Goal: Task Accomplishment & Management: Complete application form

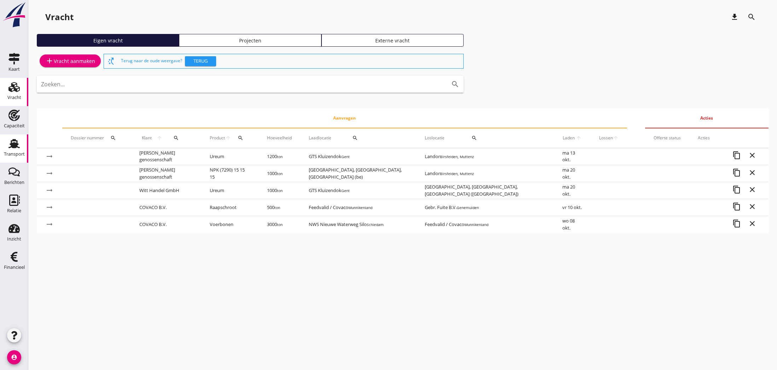
click at [13, 148] on use at bounding box center [13, 143] width 11 height 9
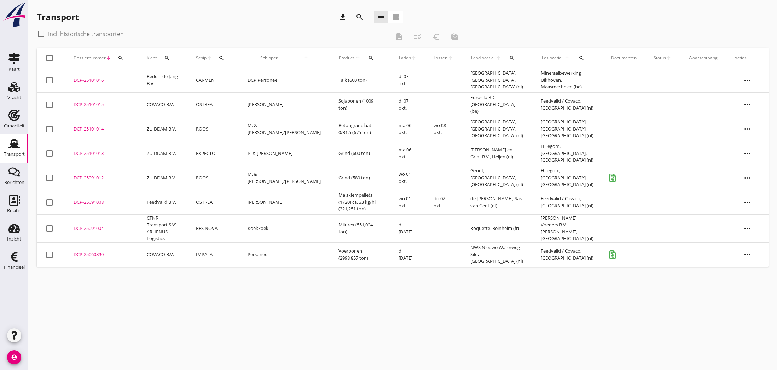
click at [88, 203] on div "DCP-25091008" at bounding box center [102, 202] width 56 height 7
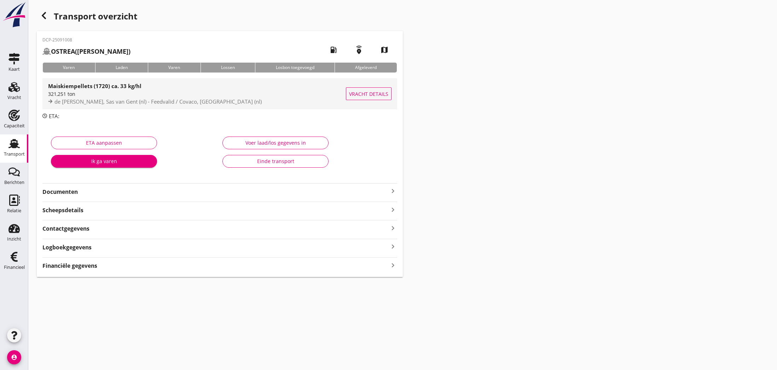
type input "321.251"
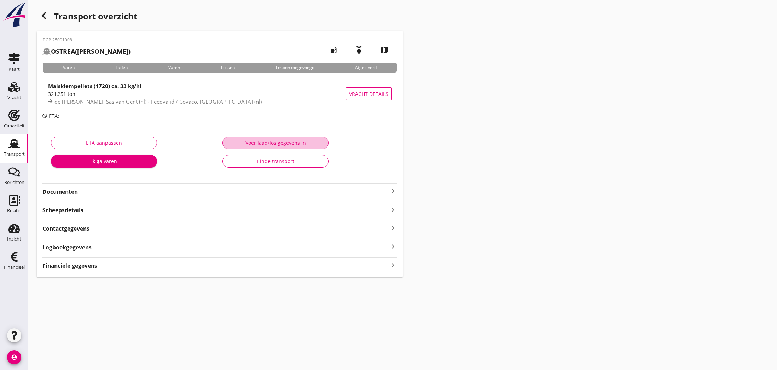
click at [285, 140] on div "Voer laad/los gegevens in" at bounding box center [275, 142] width 94 height 7
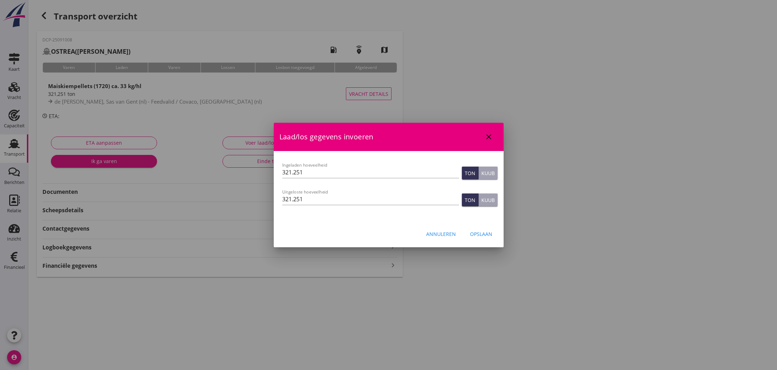
click at [476, 234] on div "Opslaan" at bounding box center [481, 233] width 22 height 7
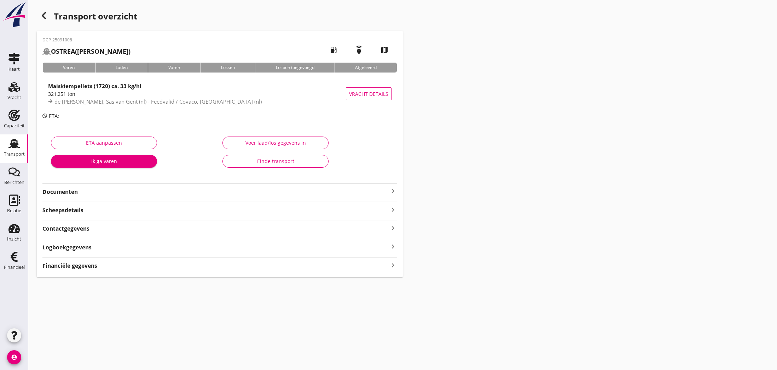
click at [93, 266] on strong "Financiële gegevens" at bounding box center [69, 266] width 55 height 8
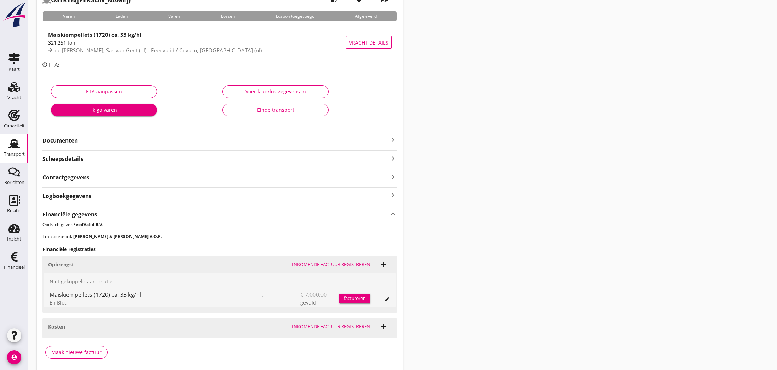
scroll to position [77, 0]
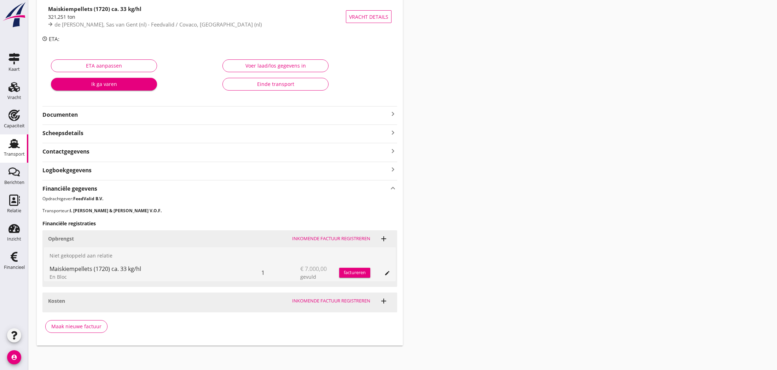
click at [82, 325] on div "Maak nieuwe factuur" at bounding box center [76, 325] width 50 height 7
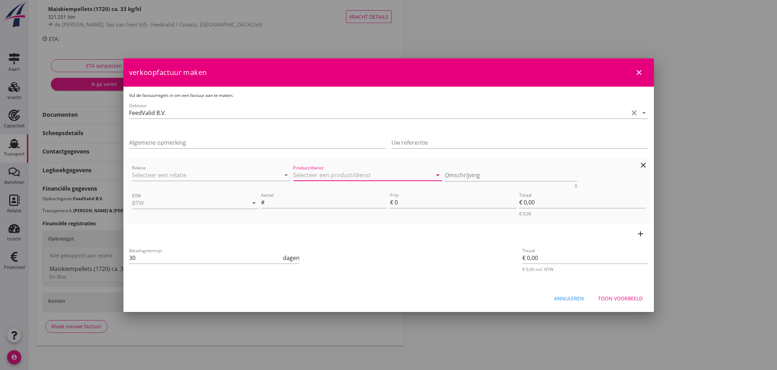
click at [330, 175] on input "Product/dienst" at bounding box center [362, 174] width 139 height 11
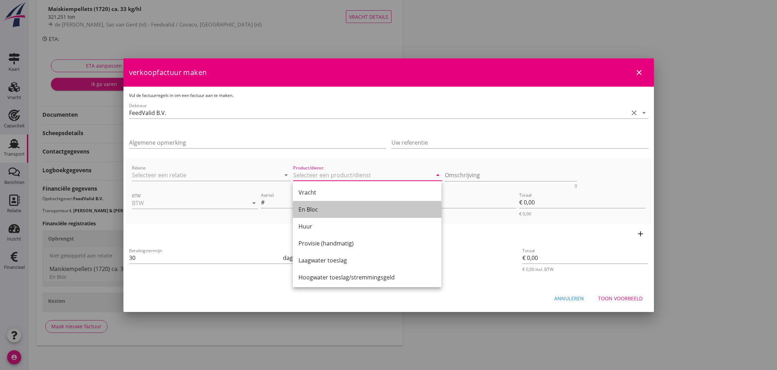
drag, startPoint x: 311, startPoint y: 206, endPoint x: 434, endPoint y: 179, distance: 126.1
click at [311, 206] on div "En Bloc" at bounding box center [366, 209] width 137 height 8
type input "En Bloc"
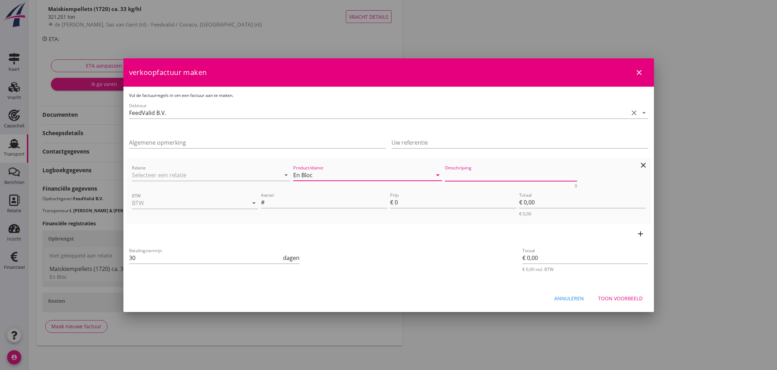
click at [483, 176] on textarea "Omschrijving" at bounding box center [511, 175] width 132 height 12
type textarea "+ Fee"
click at [144, 202] on input "BTW" at bounding box center [185, 202] width 106 height 11
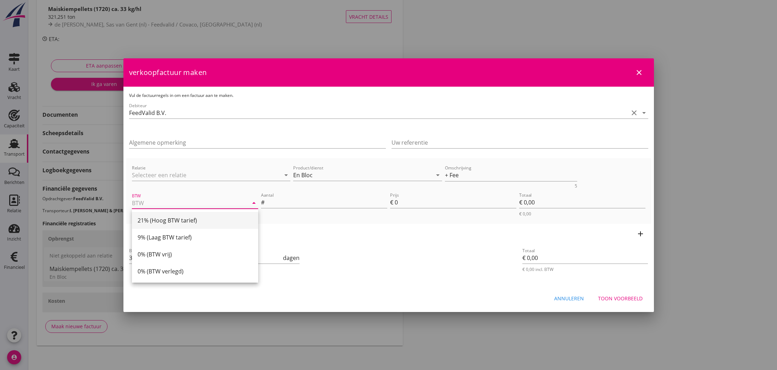
click at [163, 221] on div "21% (Hoog BTW tarief)" at bounding box center [195, 220] width 115 height 8
type input "21% (Hoog BTW tarief)"
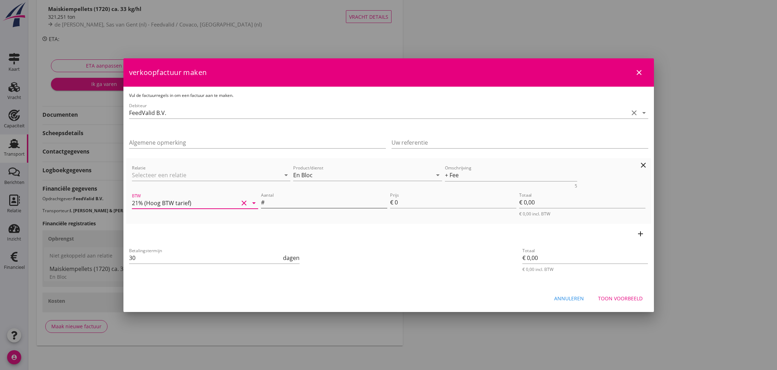
click at [280, 202] on input "Aantal" at bounding box center [326, 202] width 121 height 11
type input "1"
click at [398, 203] on input "0" at bounding box center [456, 202] width 122 height 11
type input "7"
type input "€ 7,00"
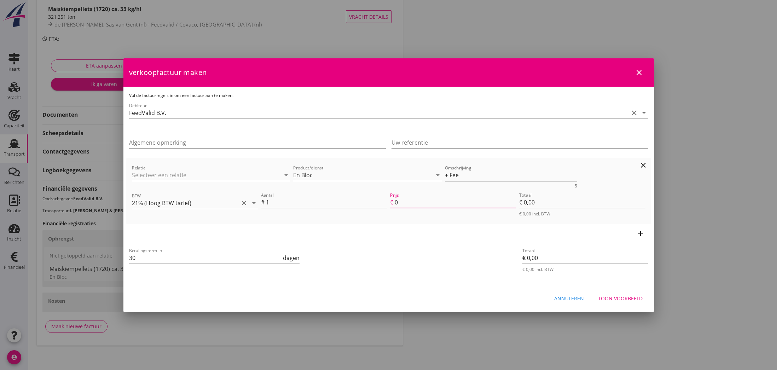
type input "€ 7,00"
type input "70"
type input "€ 70,00"
type input "700"
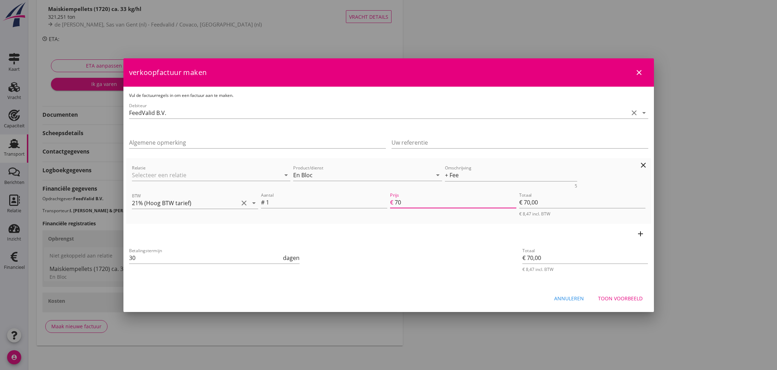
type input "€ 700,00"
type input "7000"
type input "€ 7.000,00"
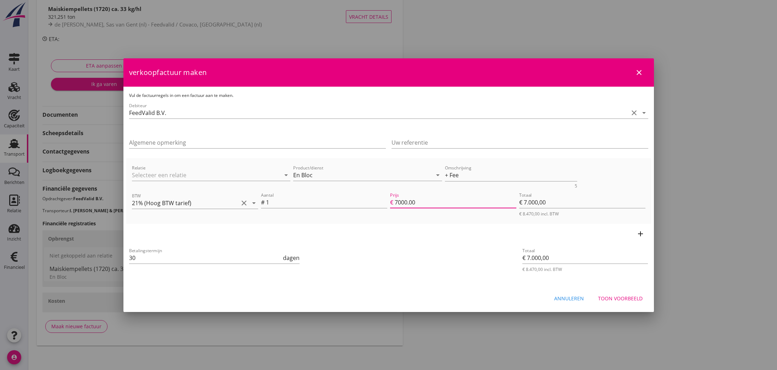
type input "7000.00"
click at [642, 234] on icon "add" at bounding box center [640, 233] width 8 height 8
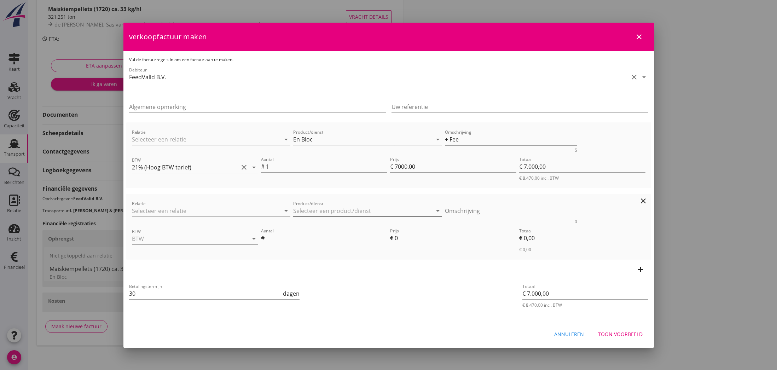
click at [321, 211] on input "Product/dienst" at bounding box center [362, 210] width 139 height 11
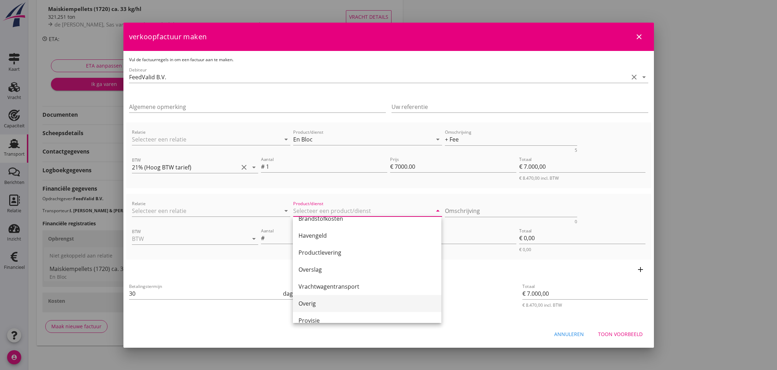
scroll to position [174, 0]
click at [325, 309] on div "Provisie" at bounding box center [366, 308] width 137 height 8
type input "Provisie"
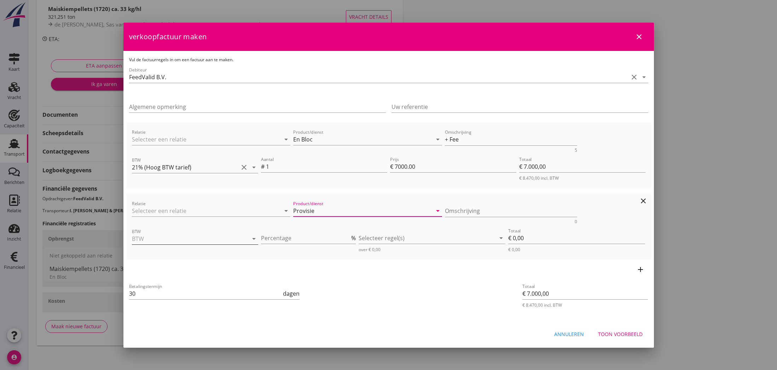
click at [255, 238] on icon "arrow_drop_down" at bounding box center [254, 238] width 8 height 8
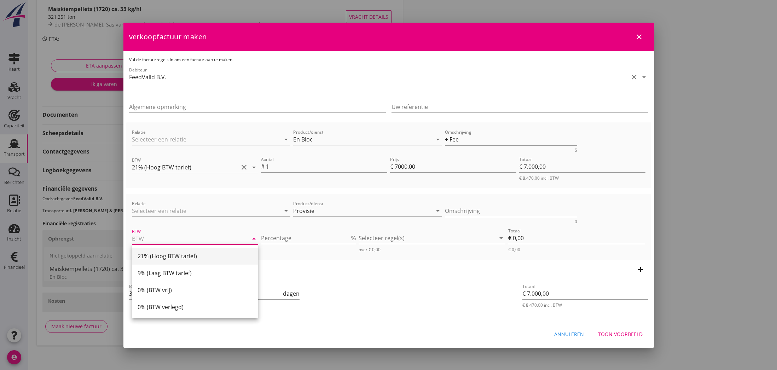
click at [206, 257] on div "21% (Hoog BTW tarief)" at bounding box center [195, 256] width 115 height 8
type input "21% (Hoog BTW tarief)"
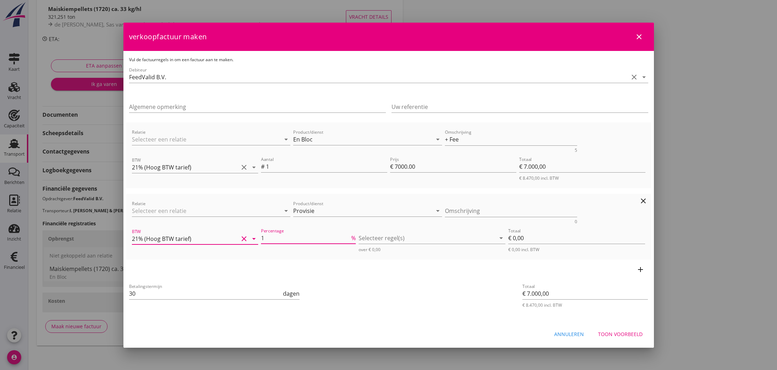
click at [348, 237] on input "1" at bounding box center [305, 237] width 89 height 11
click at [348, 237] on input "2" at bounding box center [305, 237] width 89 height 11
click at [348, 237] on input "3" at bounding box center [305, 237] width 89 height 11
click at [348, 237] on input "4" at bounding box center [305, 237] width 89 height 11
click at [348, 237] on input "5" at bounding box center [305, 237] width 89 height 11
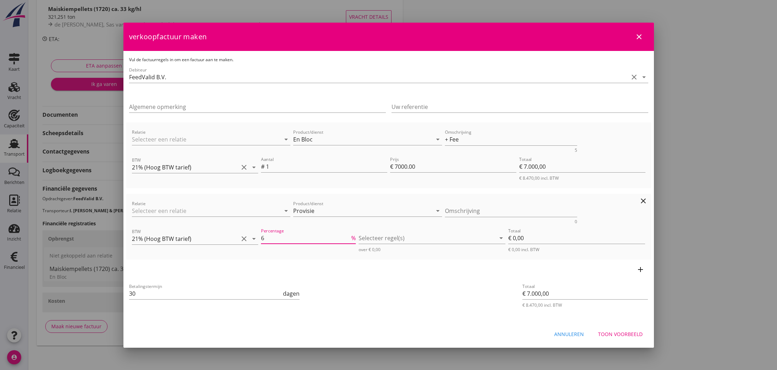
click at [348, 237] on input "6" at bounding box center [305, 237] width 89 height 11
click at [348, 237] on input "7" at bounding box center [305, 237] width 89 height 11
type input "8"
click at [348, 237] on input "8" at bounding box center [305, 237] width 89 height 11
click at [369, 237] on div at bounding box center [427, 237] width 137 height 11
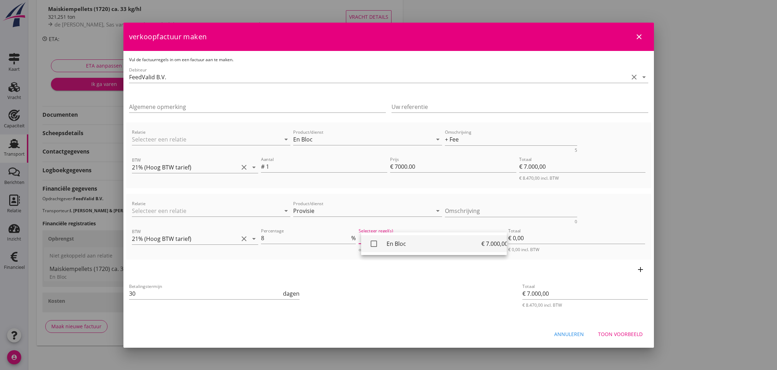
click at [373, 246] on icon "check_box_outline_blank" at bounding box center [374, 244] width 14 height 14
type input "€ 560,00"
click at [624, 333] on div "Toon voorbeeld" at bounding box center [620, 333] width 45 height 7
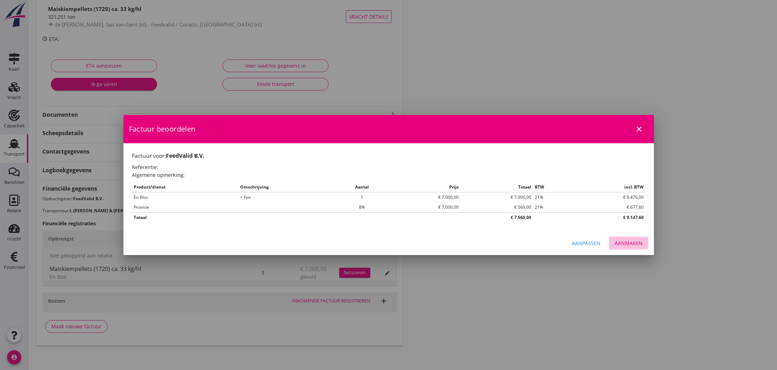
click at [629, 244] on div "Aanmaken" at bounding box center [629, 242] width 28 height 7
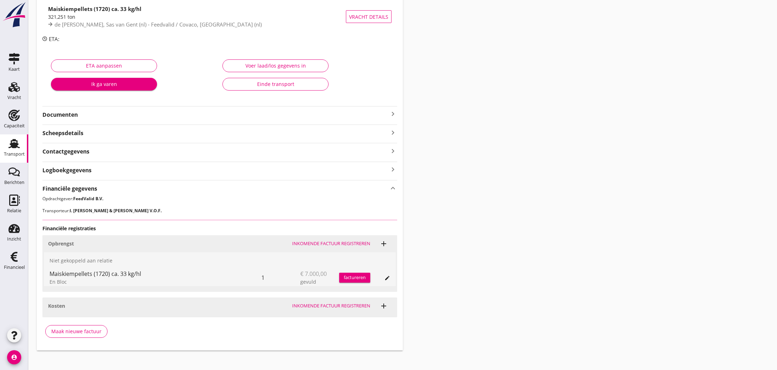
scroll to position [0, 0]
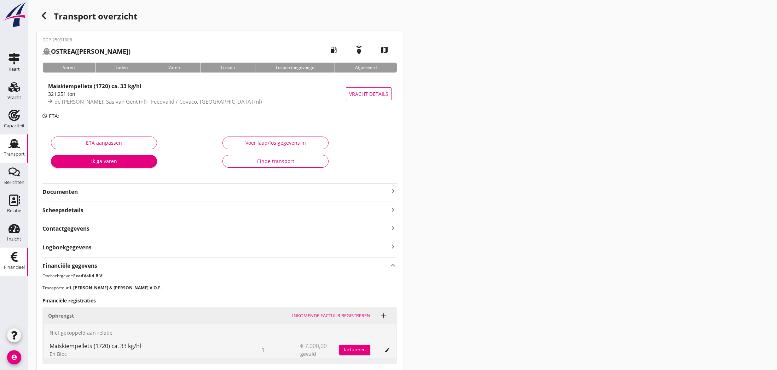
click at [16, 256] on use at bounding box center [14, 257] width 7 height 10
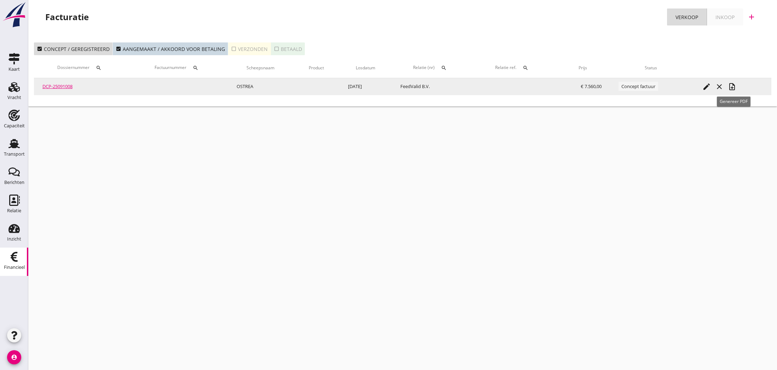
click at [735, 87] on icon "note_add" at bounding box center [732, 86] width 8 height 8
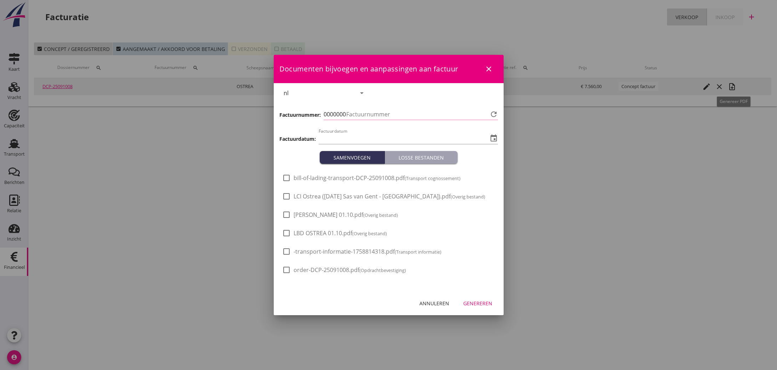
type input "[DATE]"
type input "815"
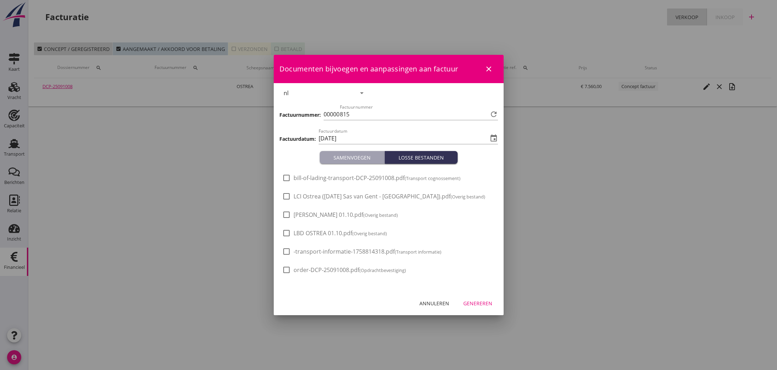
click at [734, 87] on div at bounding box center [388, 185] width 777 height 370
click at [482, 302] on div "Genereren" at bounding box center [477, 302] width 29 height 7
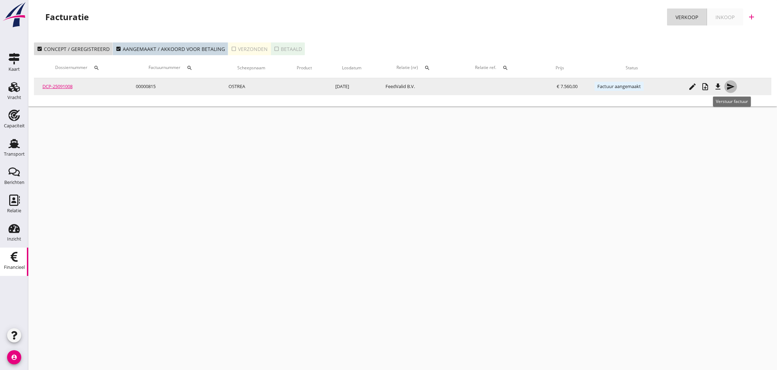
click at [732, 86] on icon "send" at bounding box center [730, 86] width 8 height 8
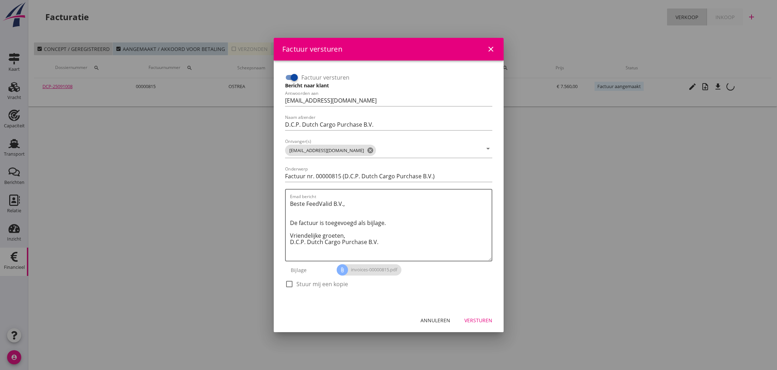
click at [719, 88] on div at bounding box center [388, 185] width 777 height 370
click at [436, 324] on button "Annuleren" at bounding box center [435, 320] width 41 height 13
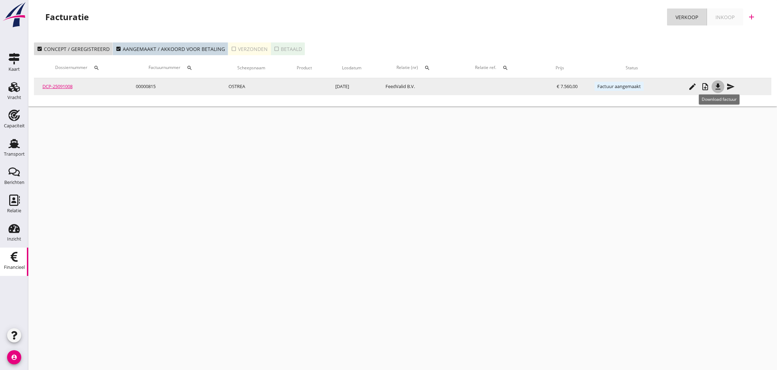
click at [719, 85] on icon "file_download" at bounding box center [718, 86] width 8 height 8
click at [730, 86] on icon "send" at bounding box center [730, 86] width 8 height 8
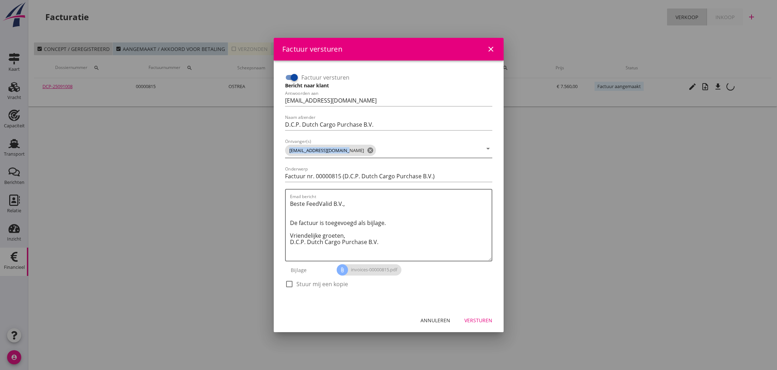
copy span "[EMAIL_ADDRESS][DOMAIN_NAME]"
click at [367, 151] on icon "cancel" at bounding box center [370, 150] width 7 height 7
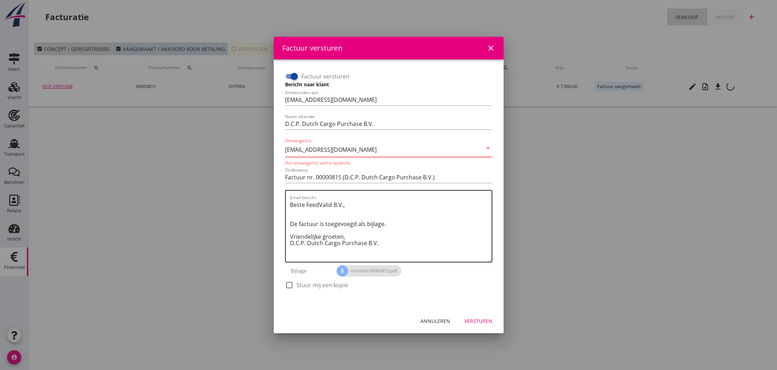
type input "[EMAIL_ADDRESS][DOMAIN_NAME]"
drag, startPoint x: 354, startPoint y: 213, endPoint x: 383, endPoint y: 216, distance: 28.4
click at [355, 212] on textarea "Beste FeedValid B.V., De factuur is toegevoegd als bijlage. Vriendelijke groete…" at bounding box center [391, 230] width 202 height 63
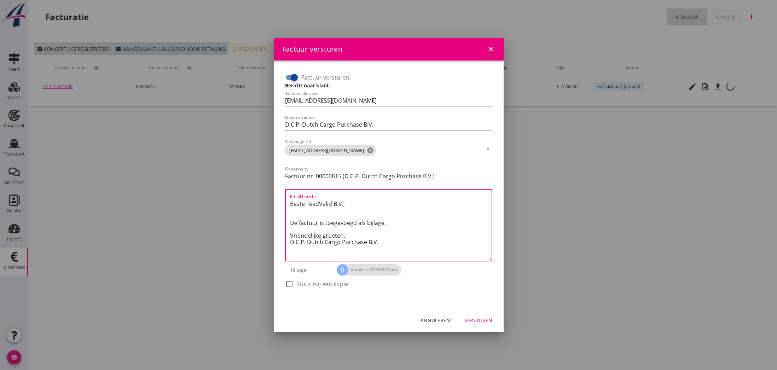
click at [488, 320] on div "Versturen" at bounding box center [478, 319] width 28 height 7
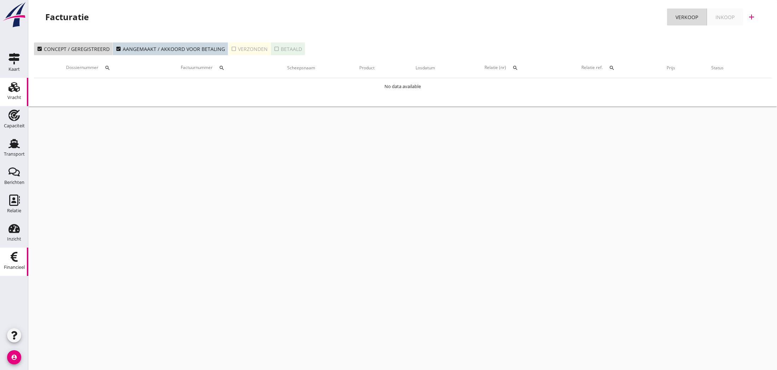
click at [14, 87] on use at bounding box center [13, 87] width 11 height 10
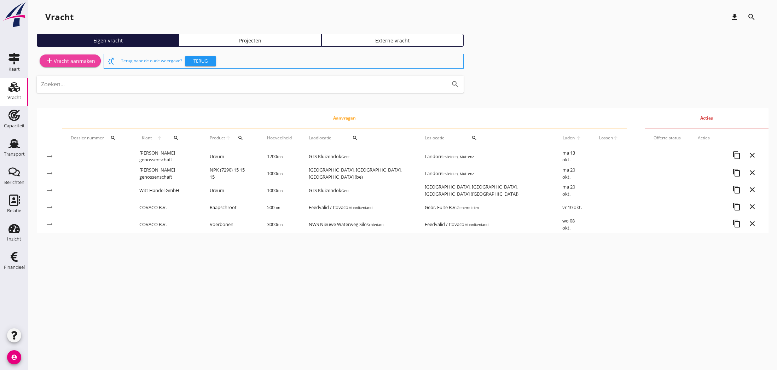
click at [62, 62] on div "add Vracht aanmaken" at bounding box center [70, 61] width 50 height 8
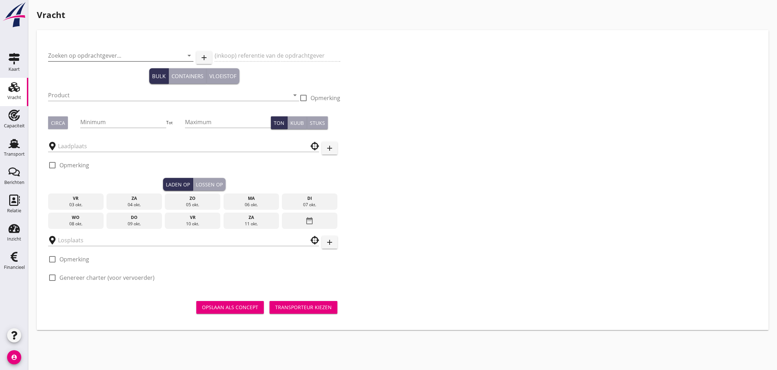
click at [110, 57] on input "Zoeken op opdrachtgever..." at bounding box center [111, 55] width 126 height 11
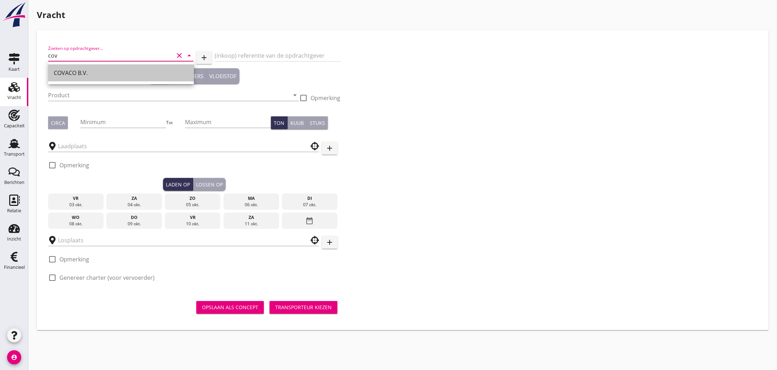
drag, startPoint x: 100, startPoint y: 76, endPoint x: 144, endPoint y: 69, distance: 44.5
click at [100, 76] on div "COVACO B.V." at bounding box center [121, 73] width 134 height 8
type input "COVACO B.V."
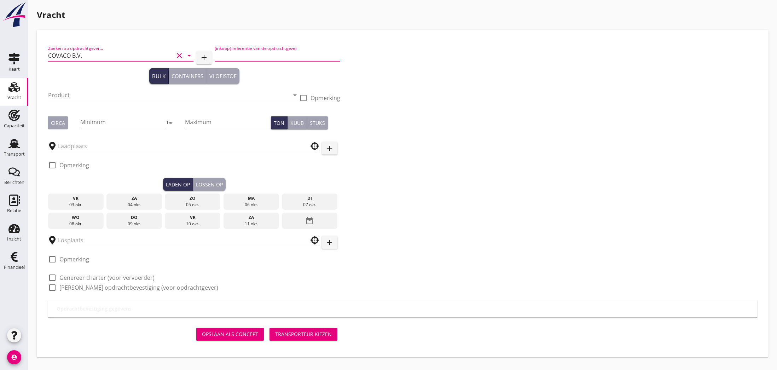
click at [262, 54] on input "(inkoop) referentie van de opdrachtgever" at bounding box center [278, 55] width 126 height 11
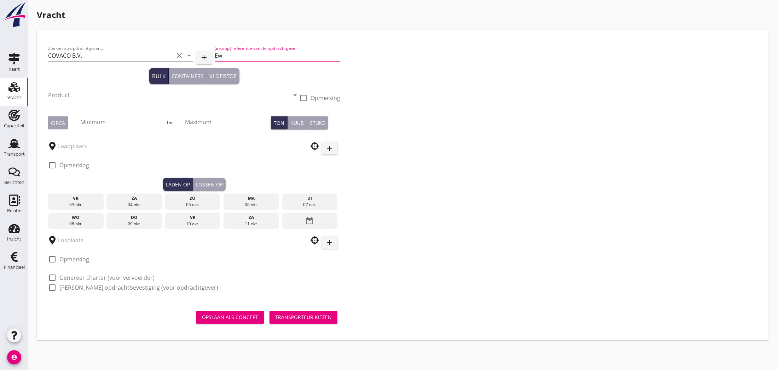
type input "E"
type input "EWOS wk 44/45"
click at [141, 97] on input "Product" at bounding box center [168, 94] width 241 height 11
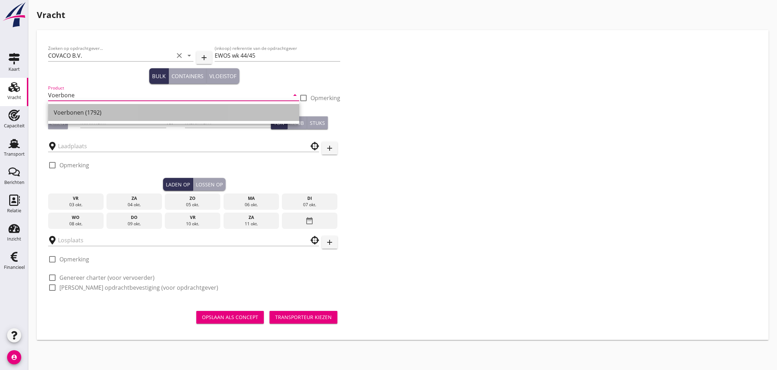
click at [104, 114] on div "Voerbonen (1792)" at bounding box center [174, 112] width 240 height 8
type input "Voerbonen (1792)"
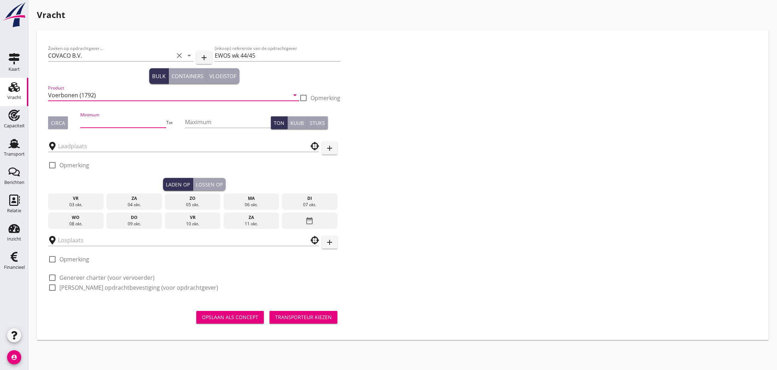
click at [89, 122] on input "Minimum" at bounding box center [123, 121] width 86 height 11
type input "2250"
click at [66, 149] on input "text" at bounding box center [178, 145] width 241 height 11
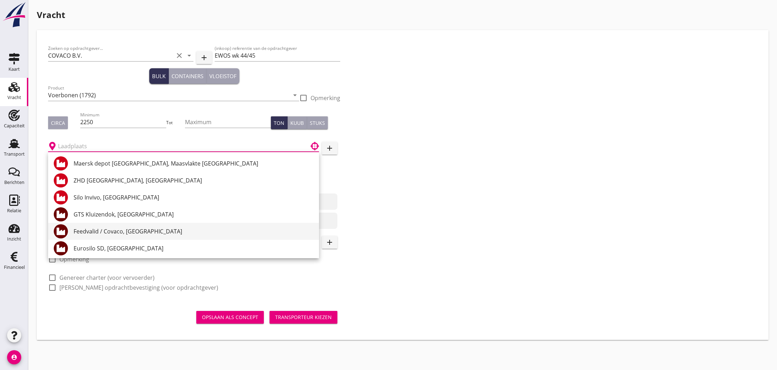
click at [92, 230] on div "Feedvalid / Covaco, [GEOGRAPHIC_DATA]" at bounding box center [194, 231] width 240 height 8
type input "Feedvalid / Covaco, [GEOGRAPHIC_DATA]"
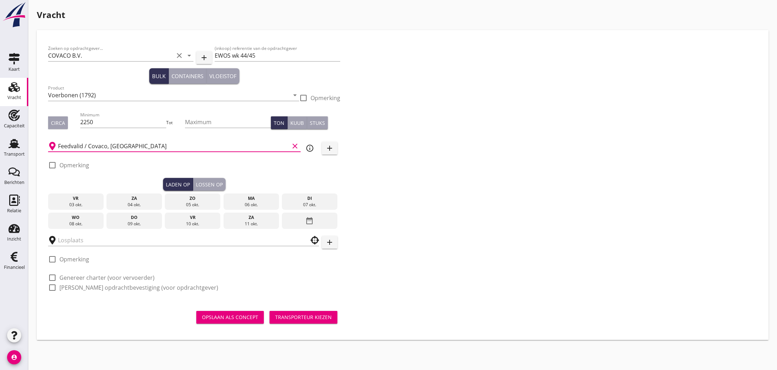
drag, startPoint x: 63, startPoint y: 164, endPoint x: 70, endPoint y: 164, distance: 7.1
click at [63, 164] on label "Opmerking" at bounding box center [74, 165] width 30 height 7
checkbox input "true"
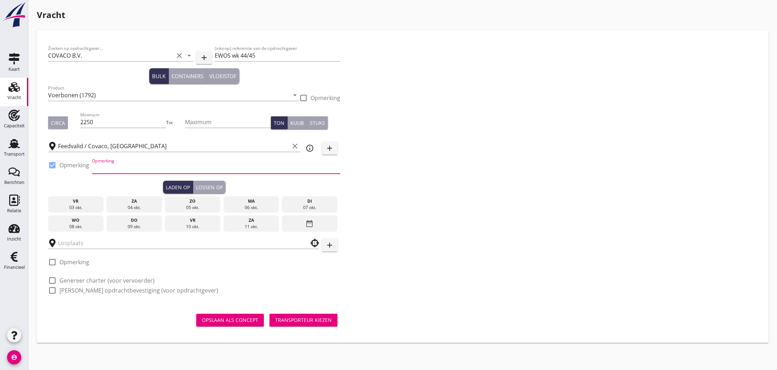
click at [107, 168] on input "Opmerking" at bounding box center [216, 167] width 248 height 11
click at [78, 225] on div "08 okt." at bounding box center [76, 226] width 52 height 6
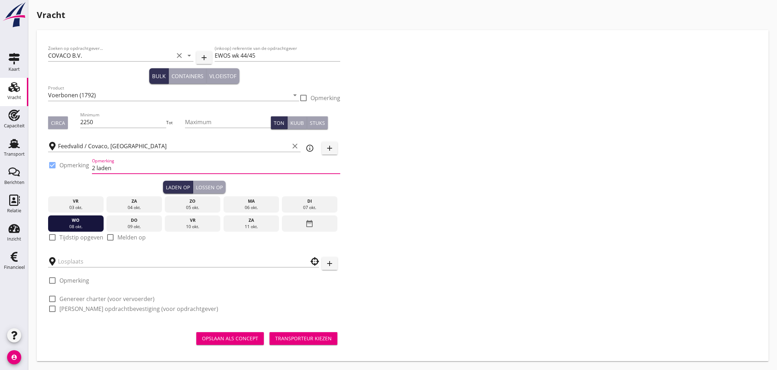
click at [167, 168] on input "2 laden" at bounding box center [216, 167] width 248 height 11
type input "2 laden + ca 1 wk later"
click at [73, 262] on input "text" at bounding box center [178, 261] width 241 height 11
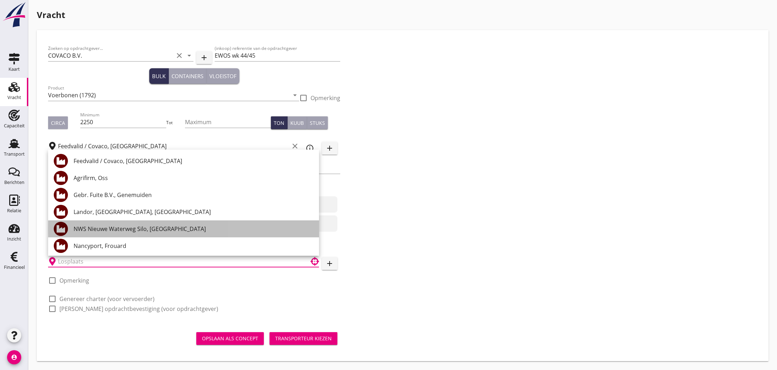
click at [89, 229] on div "NWS Nieuwe Waterweg Silo, [GEOGRAPHIC_DATA]" at bounding box center [194, 229] width 240 height 8
type input "NWS Nieuwe Waterweg Silo, [GEOGRAPHIC_DATA]"
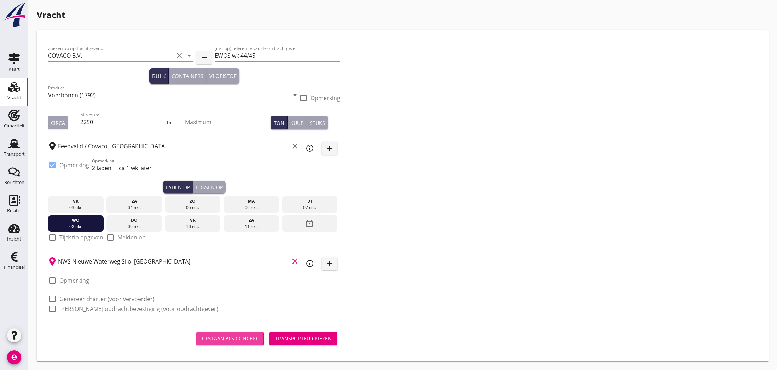
click at [239, 337] on div "Opslaan als concept" at bounding box center [230, 337] width 56 height 7
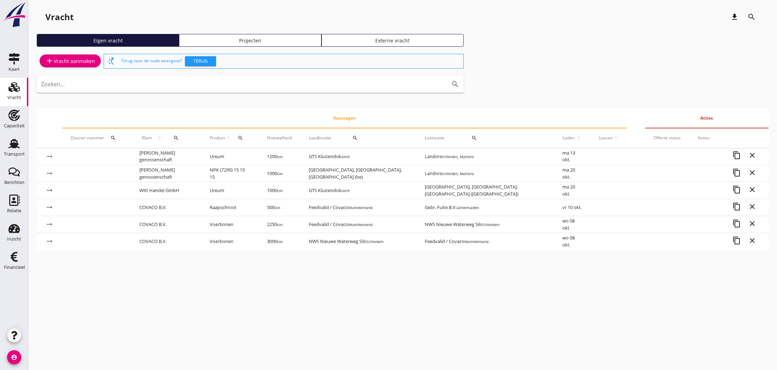
click at [13, 356] on icon "account_circle" at bounding box center [14, 357] width 14 height 14
click at [41, 354] on div "Uitloggen" at bounding box center [53, 354] width 30 height 8
